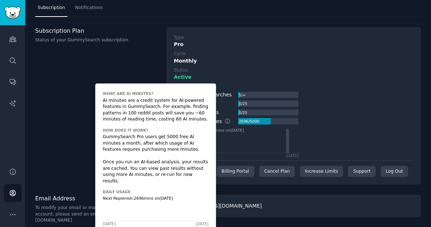
scroll to position [18, 0]
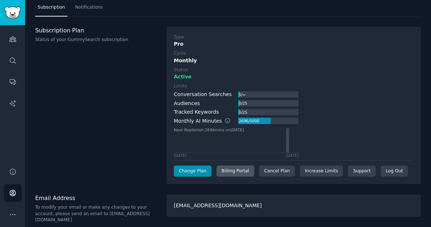
click at [231, 172] on div "Billing Portal" at bounding box center [236, 170] width 38 height 11
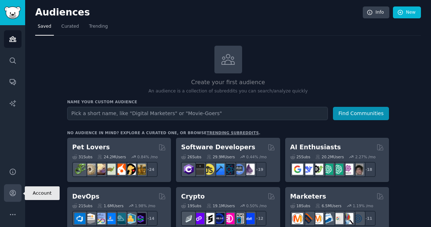
click at [15, 187] on link "Account" at bounding box center [13, 193] width 18 height 18
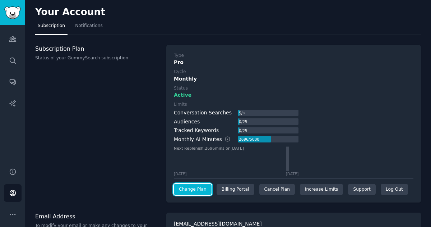
click at [181, 188] on link "Change Plan" at bounding box center [193, 189] width 38 height 11
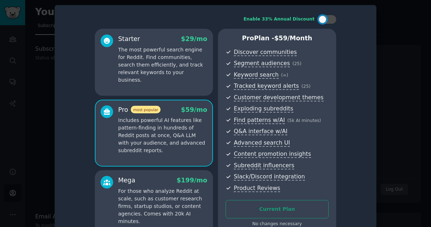
click at [399, 61] on div at bounding box center [215, 113] width 431 height 227
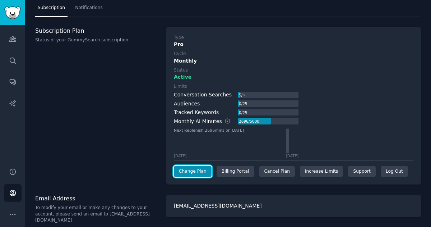
scroll to position [18, 0]
click at [268, 170] on div "Cancel Plan" at bounding box center [277, 170] width 36 height 11
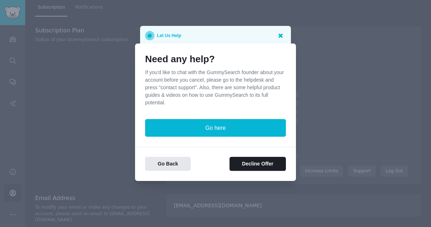
click at [281, 33] on icon at bounding box center [281, 36] width 8 height 8
